Goal: Navigation & Orientation: Find specific page/section

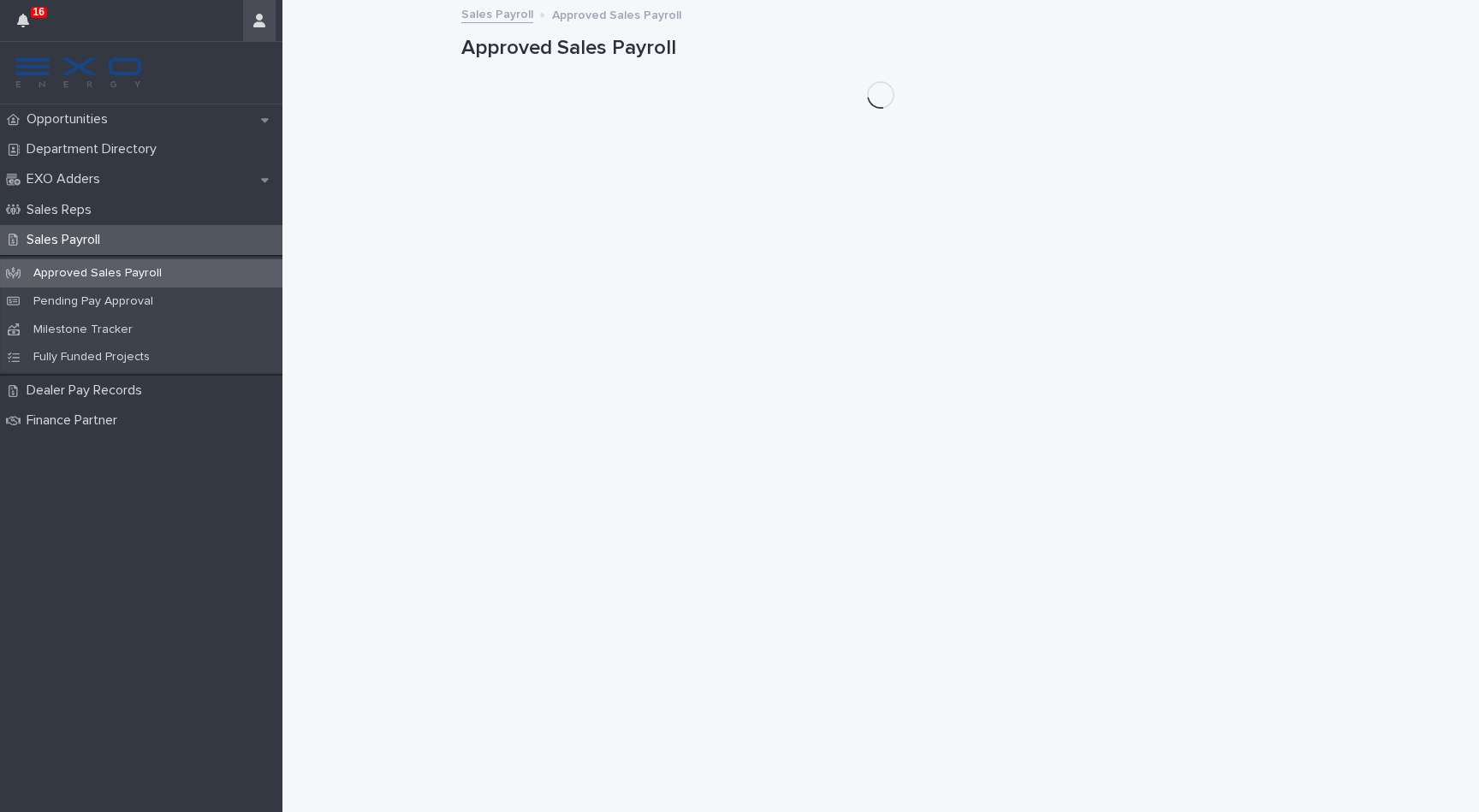
click at [264, 28] on button "button" at bounding box center [259, 20] width 33 height 41
click at [244, 86] on p "Log Out" at bounding box center [209, 72] width 108 height 29
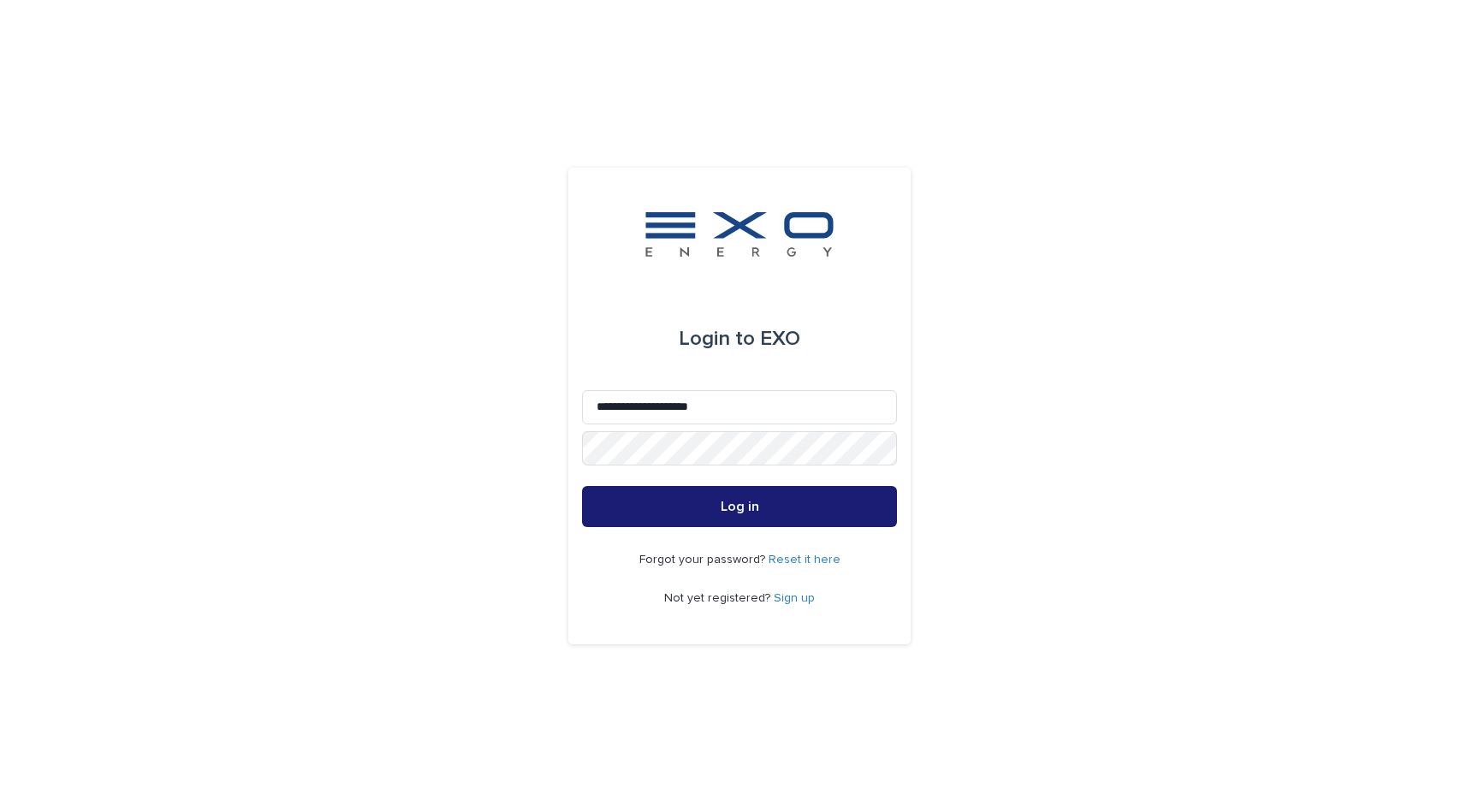
click at [740, 506] on button "Log in" at bounding box center [740, 506] width 315 height 41
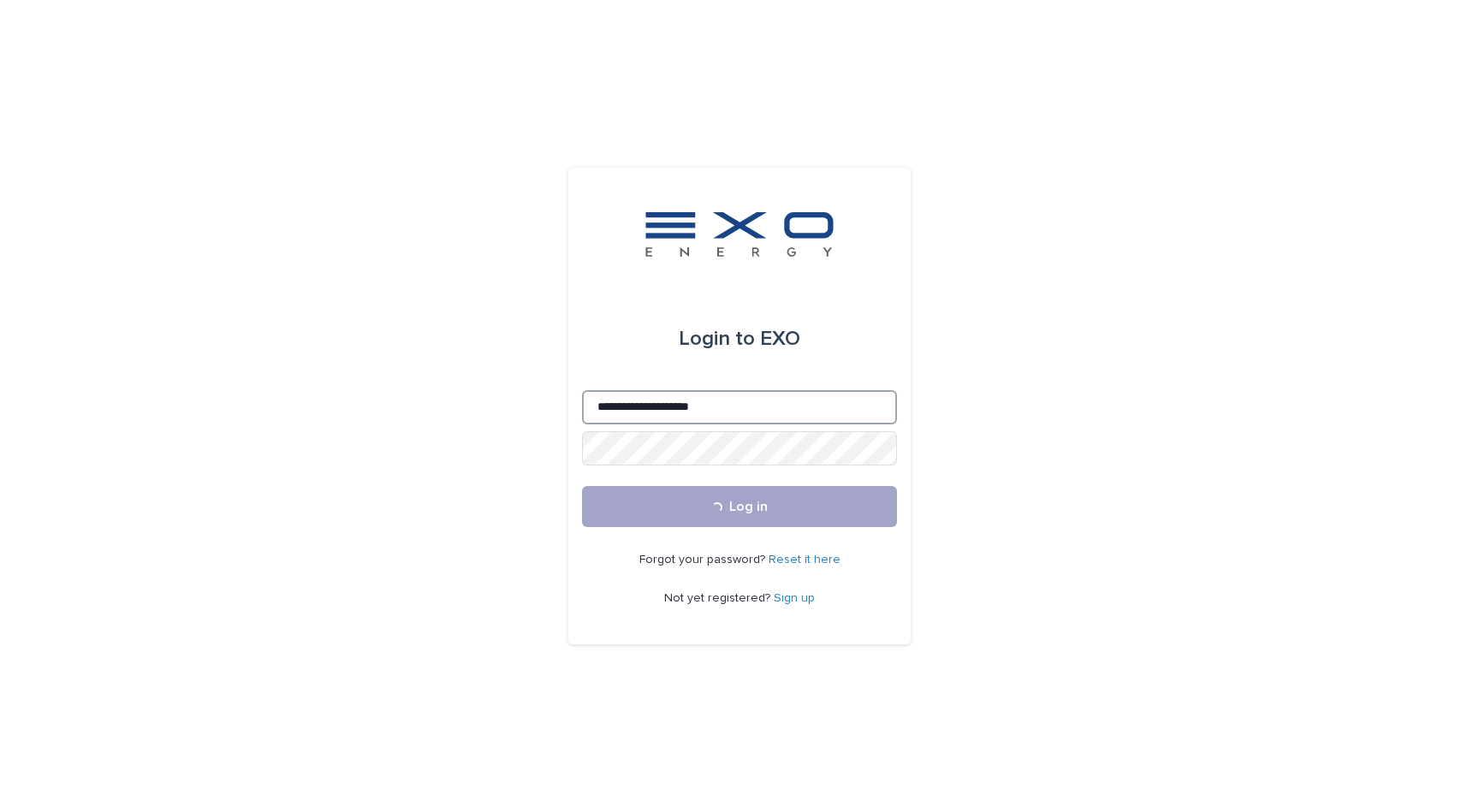
click at [671, 411] on input "**********" at bounding box center [740, 407] width 315 height 35
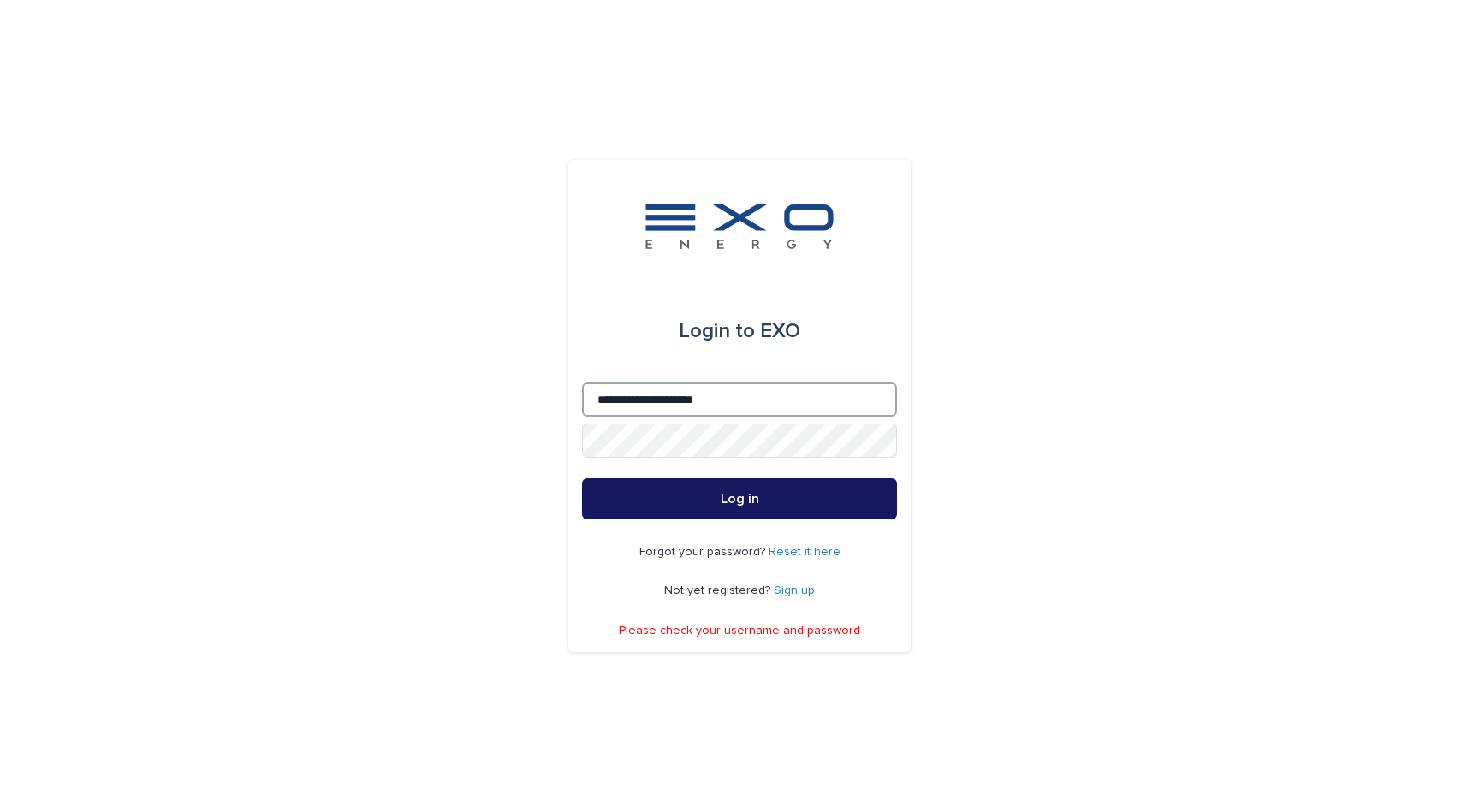
type input "**********"
click at [769, 517] on button "Log in" at bounding box center [740, 498] width 315 height 41
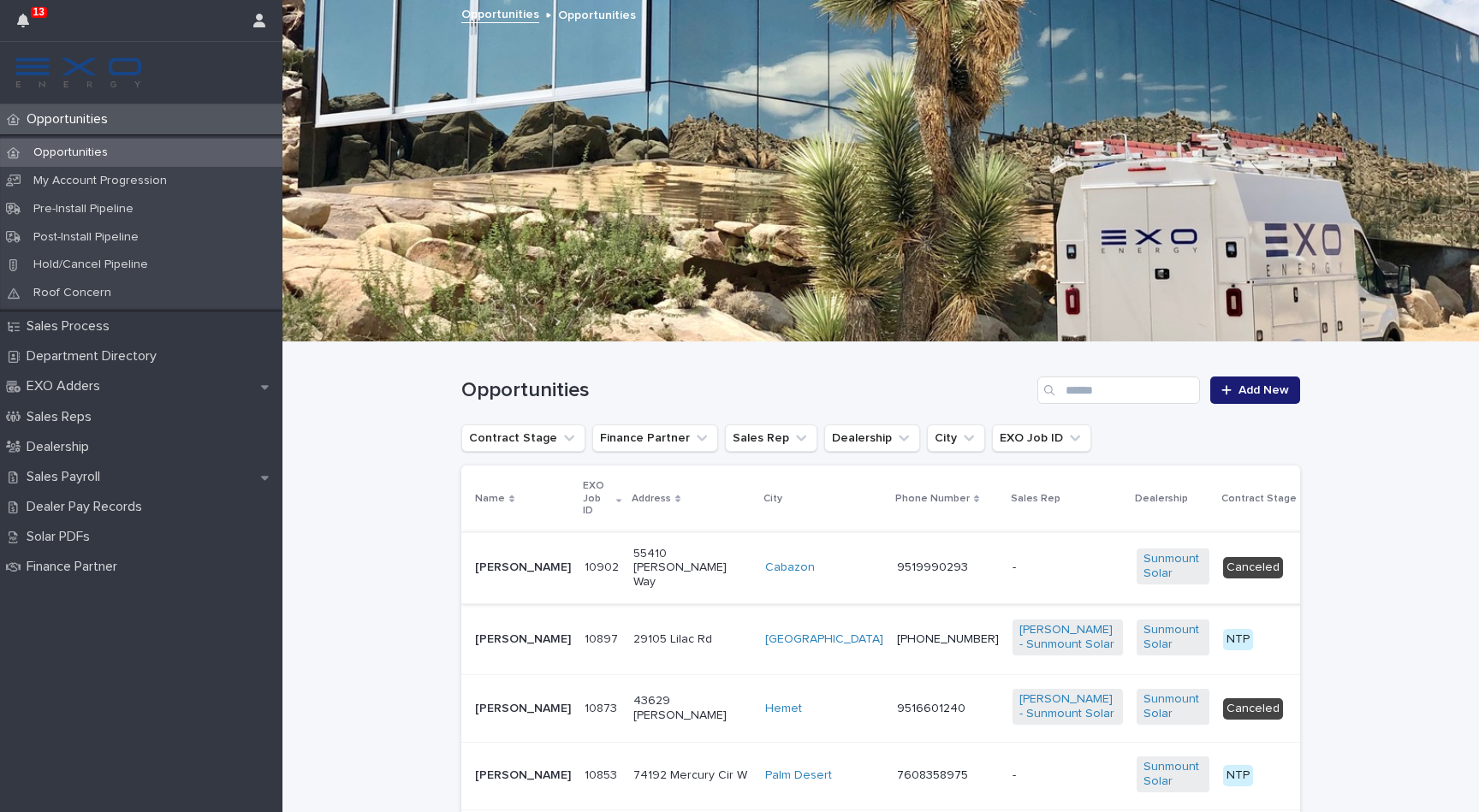
scroll to position [23, 0]
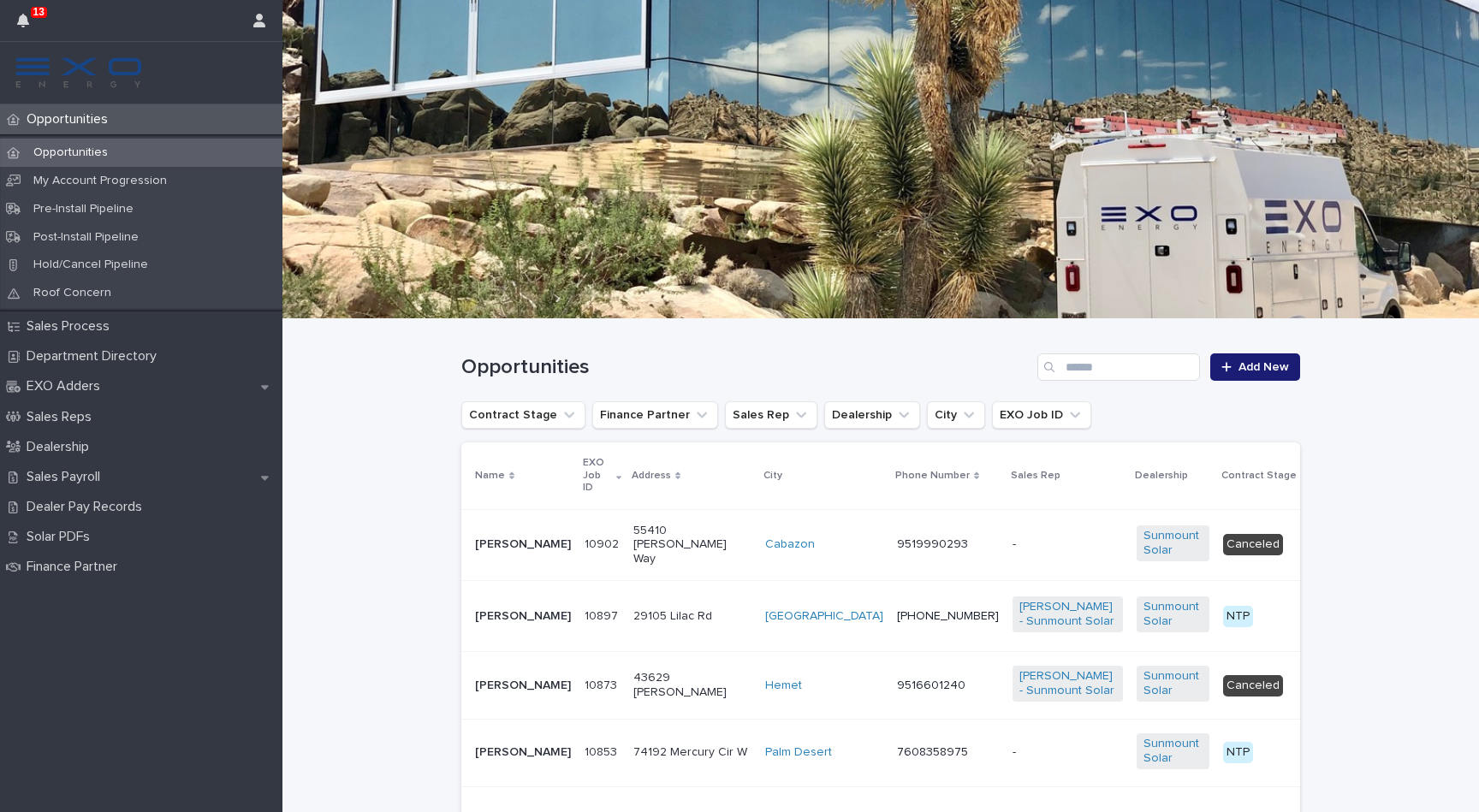
click at [495, 624] on p "[PERSON_NAME]" at bounding box center [523, 617] width 96 height 14
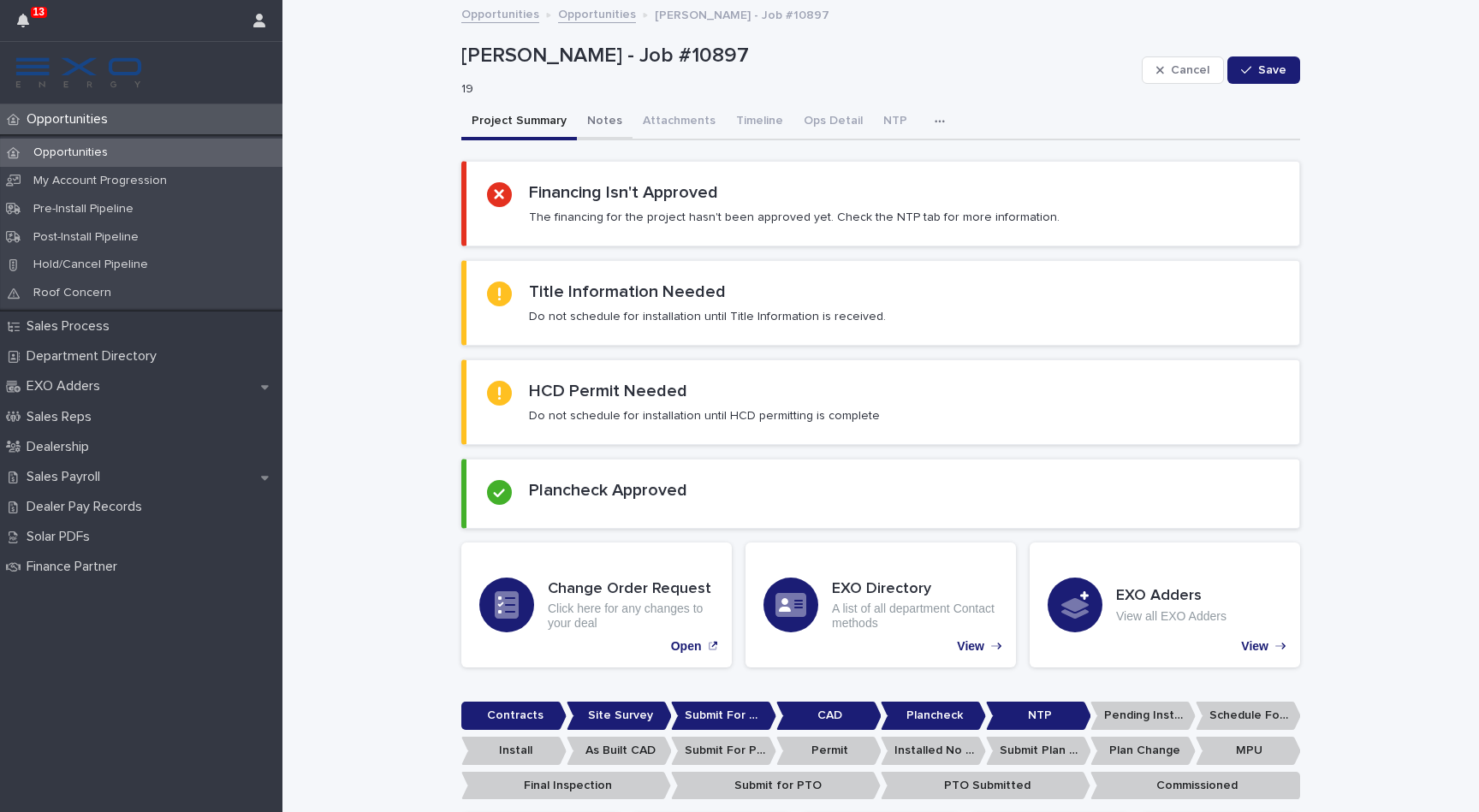
scroll to position [-1, 0]
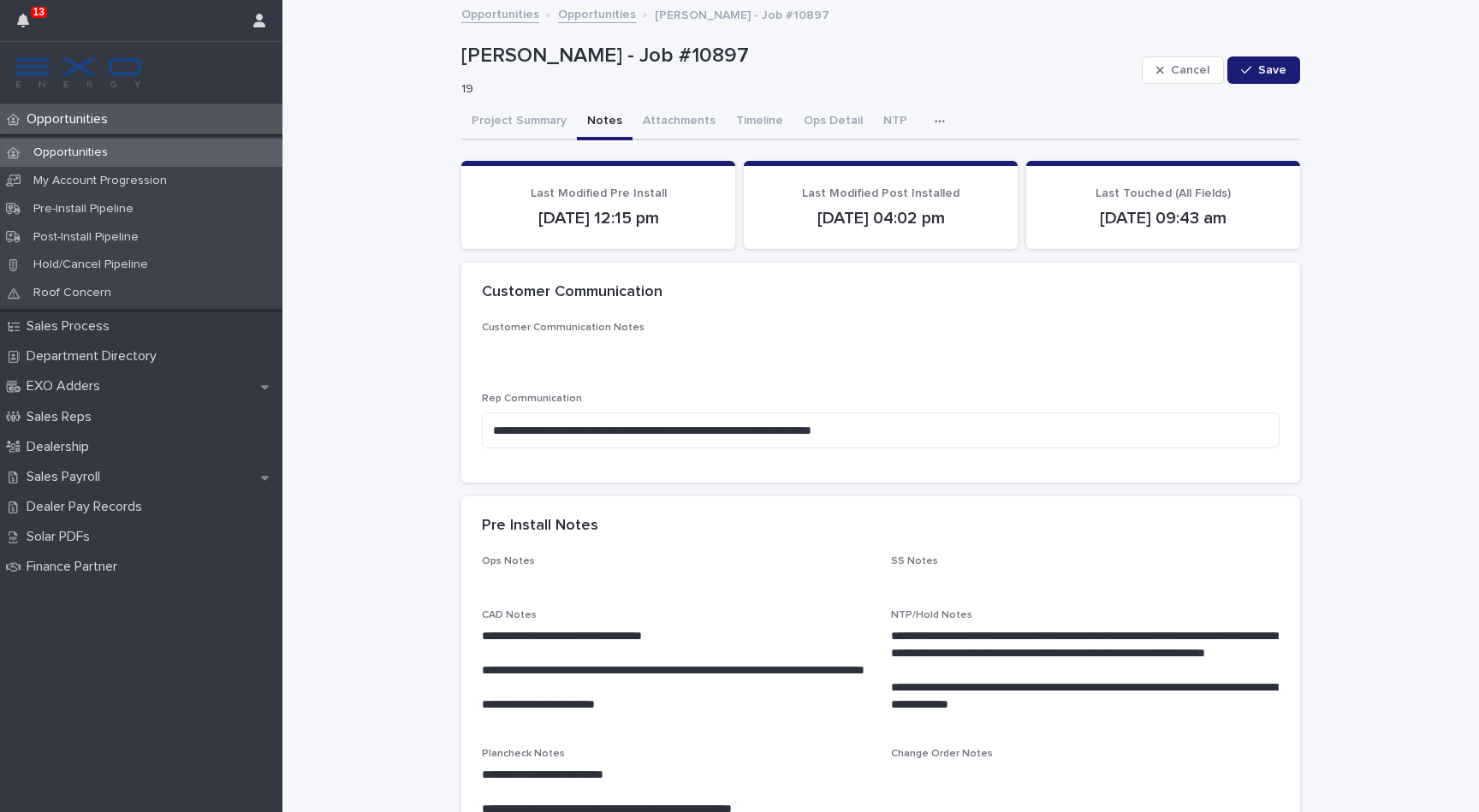
click at [596, 134] on button "Notes" at bounding box center [604, 122] width 56 height 36
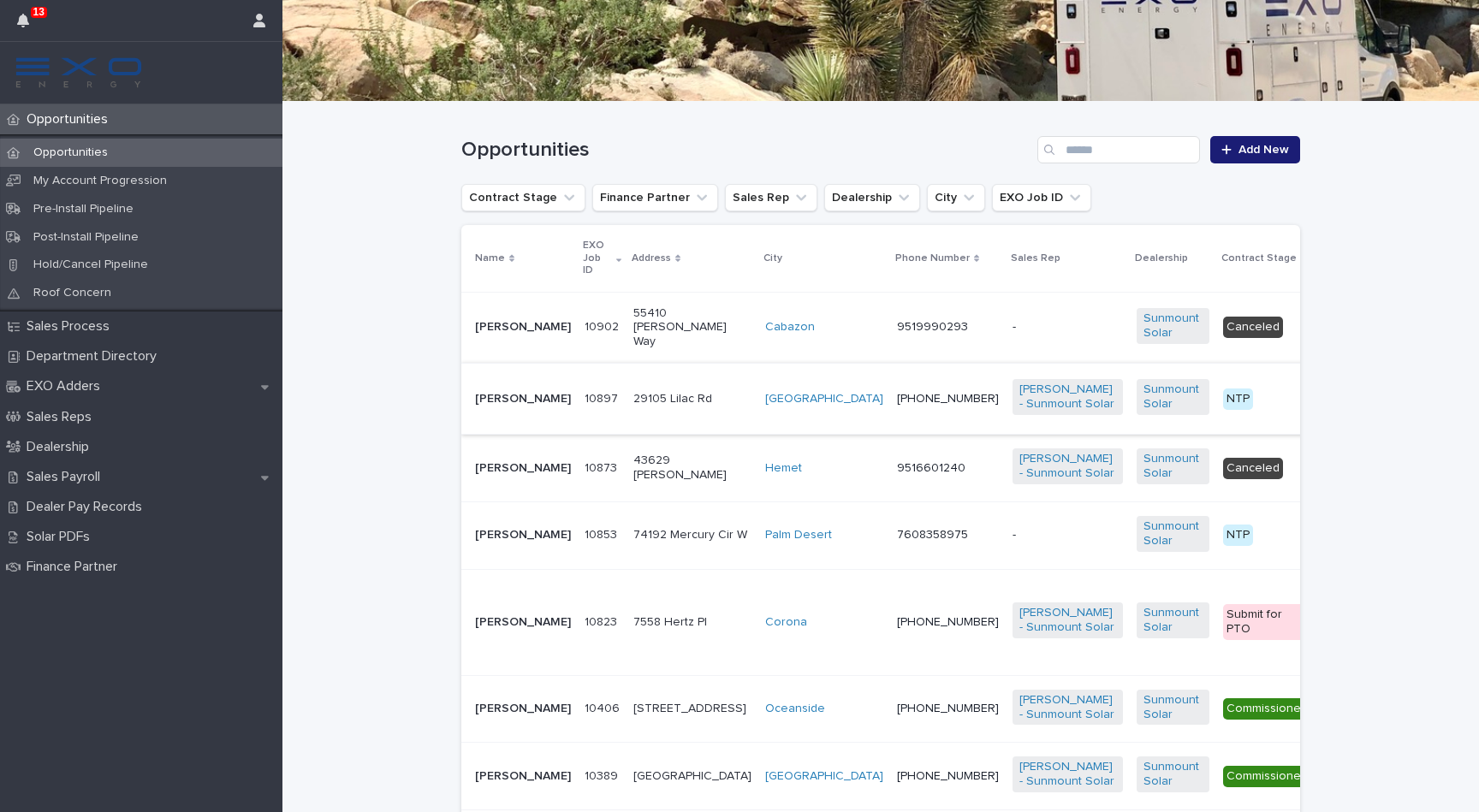
scroll to position [242, 0]
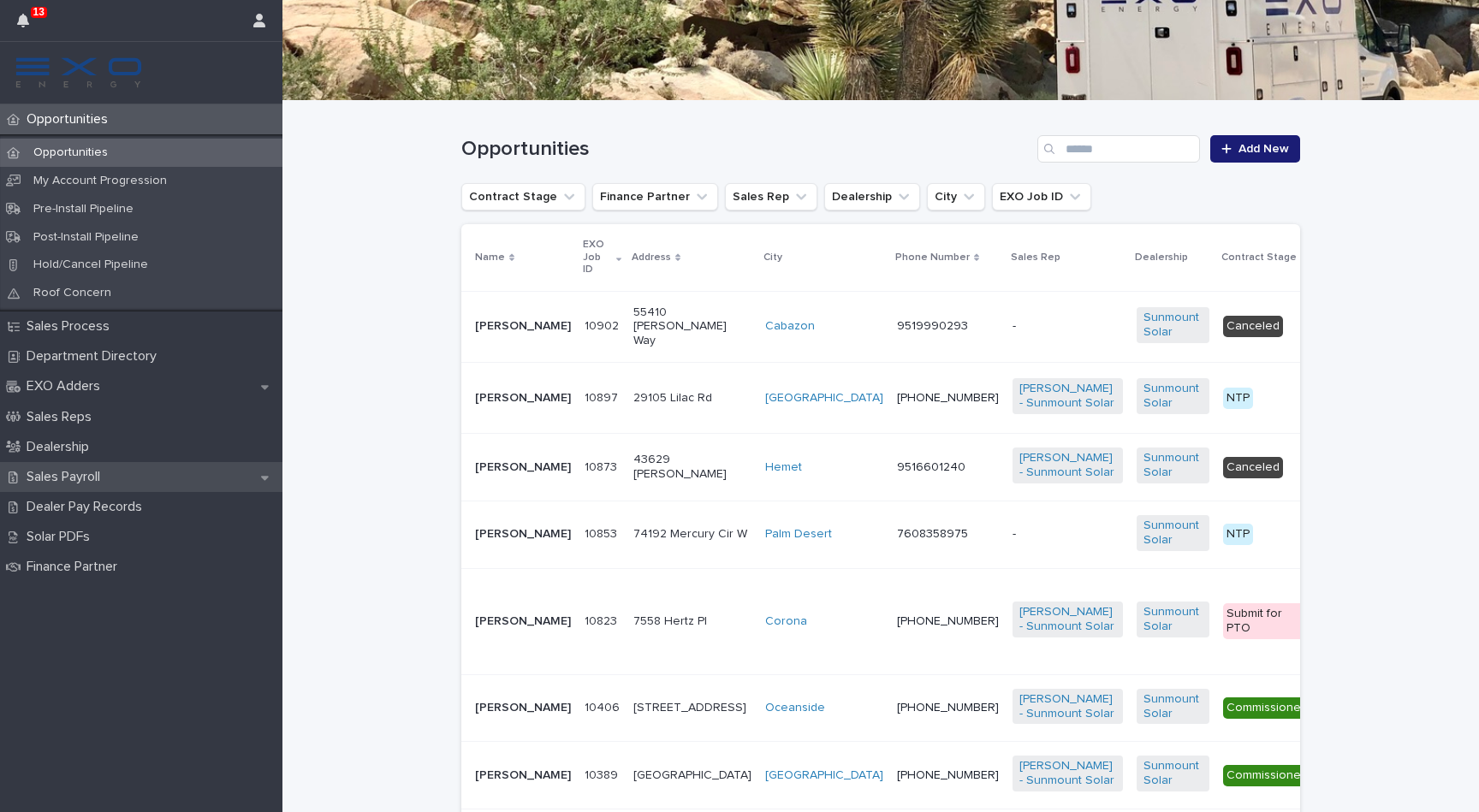
click at [139, 474] on div "Sales Payroll" at bounding box center [141, 477] width 283 height 30
